Goal: Task Accomplishment & Management: Manage account settings

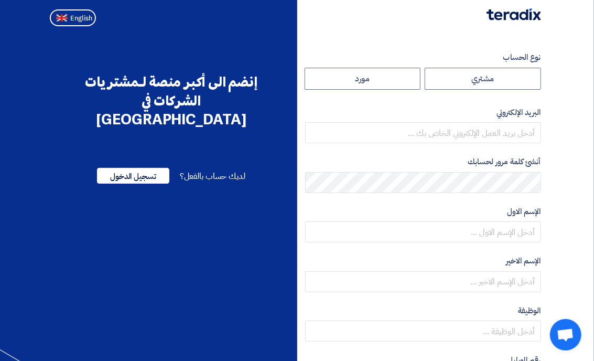
radio input "true"
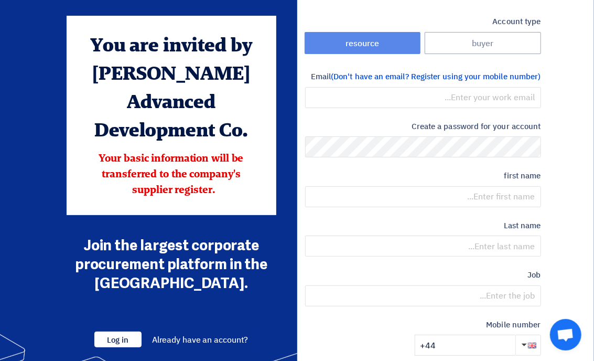
scroll to position [52, 0]
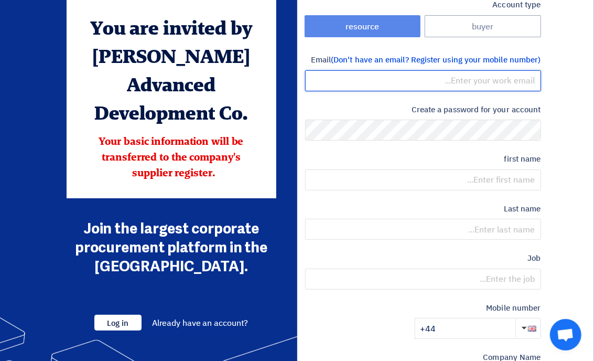
click at [479, 83] on input "email" at bounding box center [423, 80] width 236 height 21
type input "[PERSON_NAME][EMAIL_ADDRESS][DOMAIN_NAME]"
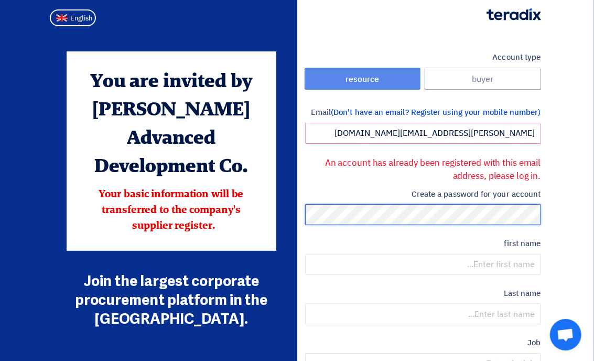
scroll to position [105, 0]
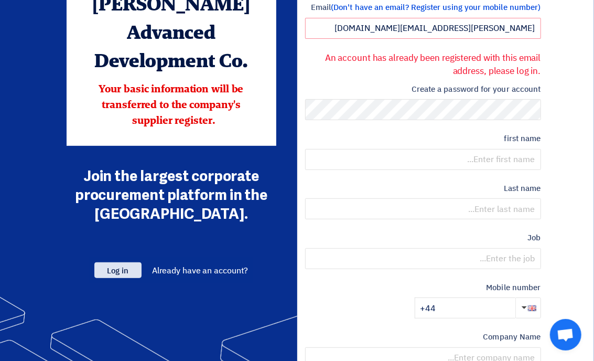
click at [115, 265] on font "Log in" at bounding box center [118, 271] width 21 height 12
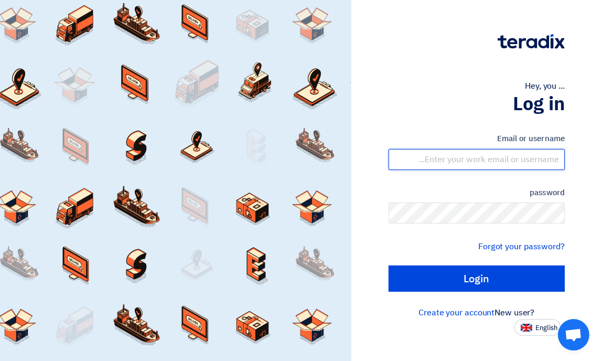
click at [460, 157] on input "text" at bounding box center [477, 159] width 176 height 21
click at [499, 161] on input "[EMAIL_ADDRESS][DOMAIN_NAME]" at bounding box center [477, 159] width 176 height 21
type input "[PERSON_NAME][EMAIL_ADDRESS][DOMAIN_NAME]"
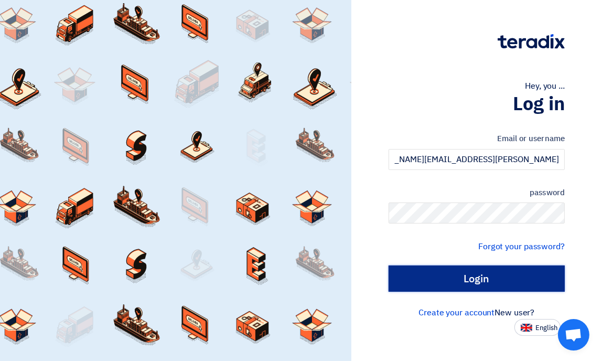
click at [469, 283] on input "Login" at bounding box center [477, 278] width 176 height 26
type input "Sign in"
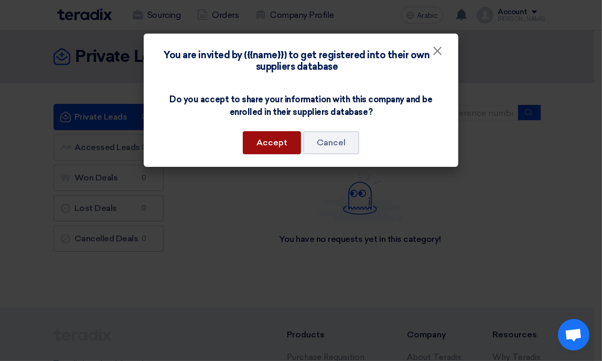
click at [264, 144] on font "Accept" at bounding box center [271, 142] width 31 height 10
click at [436, 55] on font "×" at bounding box center [437, 53] width 10 height 21
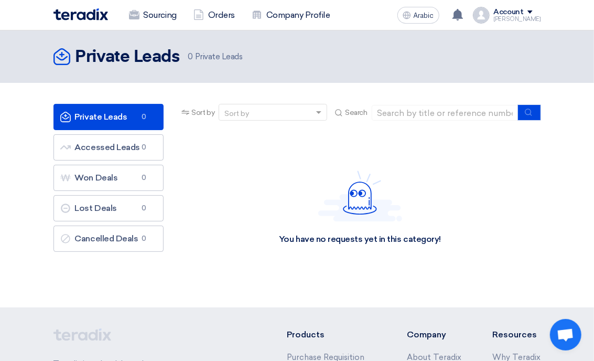
click at [262, 111] on div "Sort by" at bounding box center [266, 112] width 94 height 13
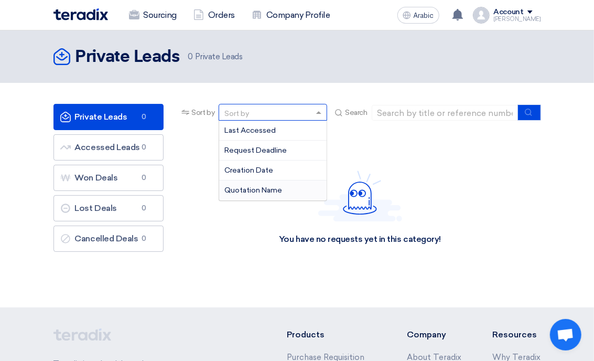
click at [277, 192] on font "Quotation Name" at bounding box center [253, 190] width 58 height 9
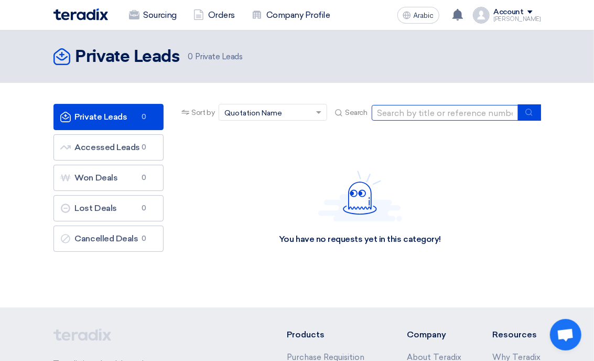
click at [416, 113] on input at bounding box center [445, 113] width 147 height 16
click at [434, 117] on input at bounding box center [445, 113] width 147 height 16
click at [459, 112] on input at bounding box center [445, 113] width 147 height 16
type input "2100008017"
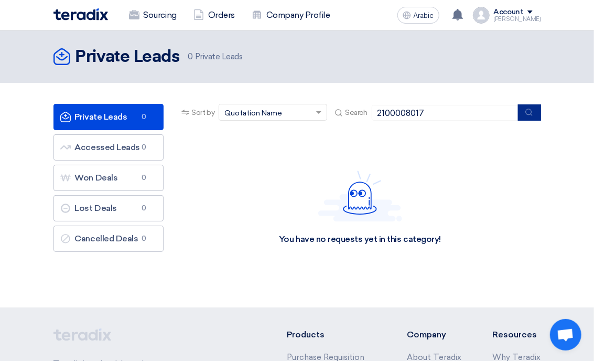
click at [526, 114] on icon "submit" at bounding box center [529, 112] width 8 height 8
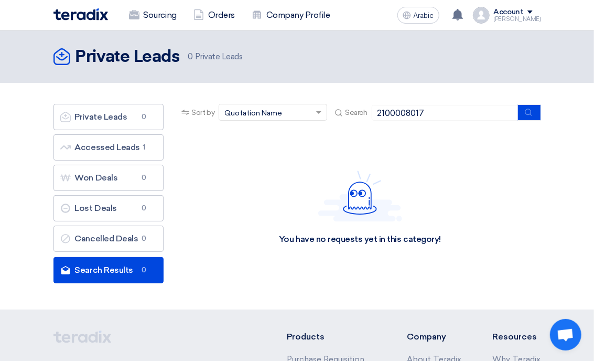
click at [533, 10] on span at bounding box center [530, 11] width 5 height 3
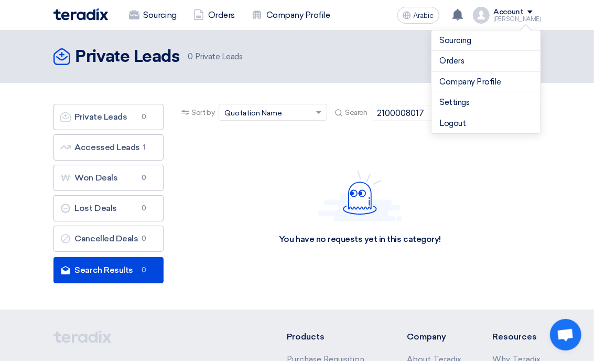
click at [413, 172] on div "You have no requests yet in this category!" at bounding box center [360, 207] width 162 height 74
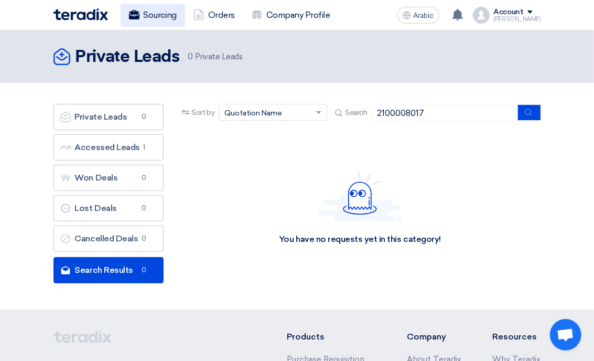
click at [158, 13] on font "Sourcing" at bounding box center [160, 15] width 33 height 10
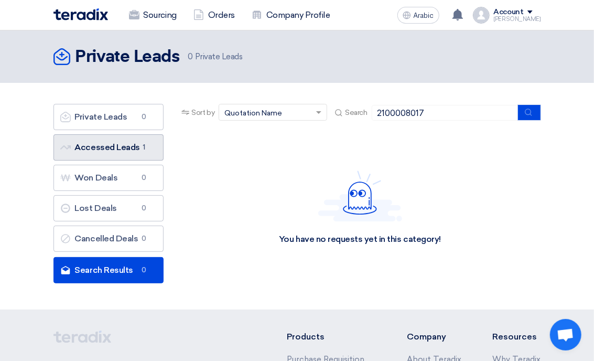
click at [116, 144] on font "Accessed Leads" at bounding box center [107, 147] width 65 height 10
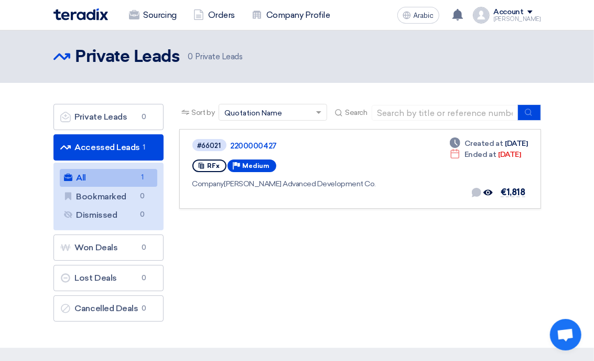
click at [533, 11] on span at bounding box center [530, 11] width 5 height 3
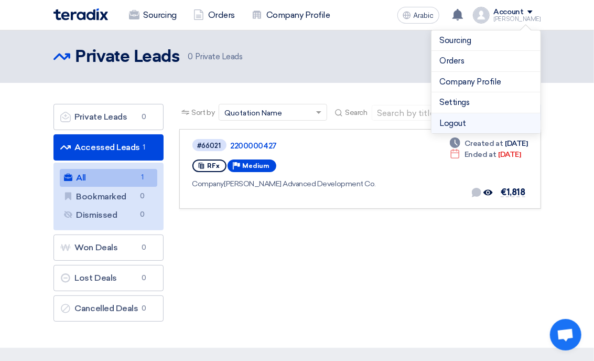
click at [453, 121] on font "Logout" at bounding box center [453, 123] width 26 height 9
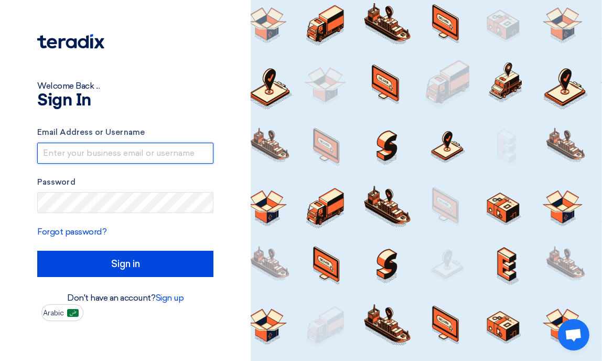
click at [79, 154] on input "text" at bounding box center [125, 153] width 176 height 21
type input "[PERSON_NAME][EMAIL_ADDRESS][DOMAIN_NAME]"
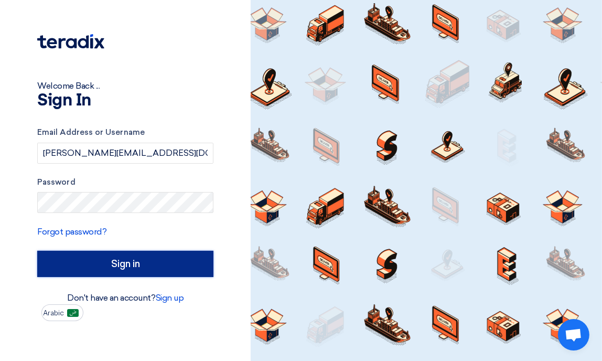
click at [108, 265] on input "Sign in" at bounding box center [125, 264] width 176 height 26
